Goal: Find specific page/section: Find specific page/section

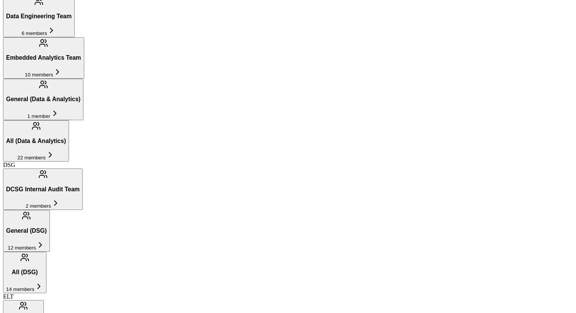
scroll to position [456, 0]
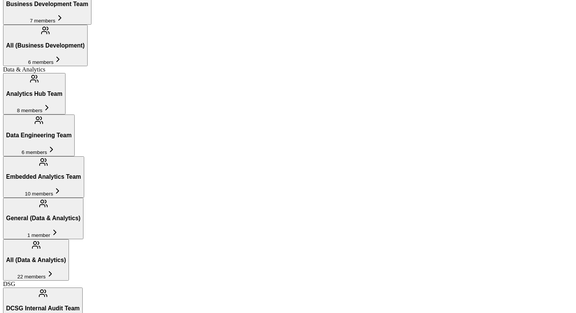
scroll to position [329, 0]
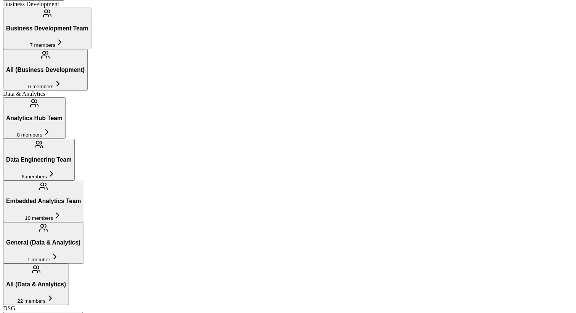
scroll to position [305, 0]
